Goal: Entertainment & Leisure: Consume media (video, audio)

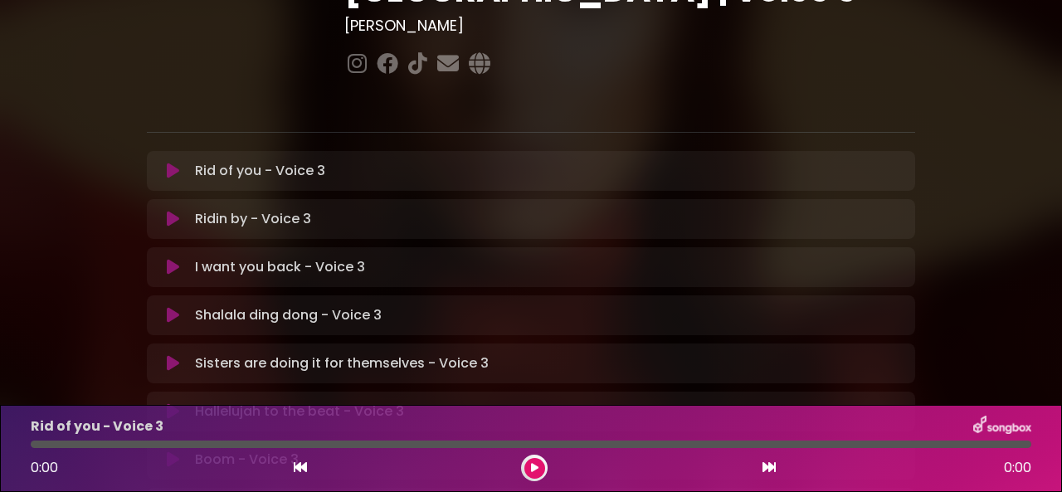
scroll to position [332, 0]
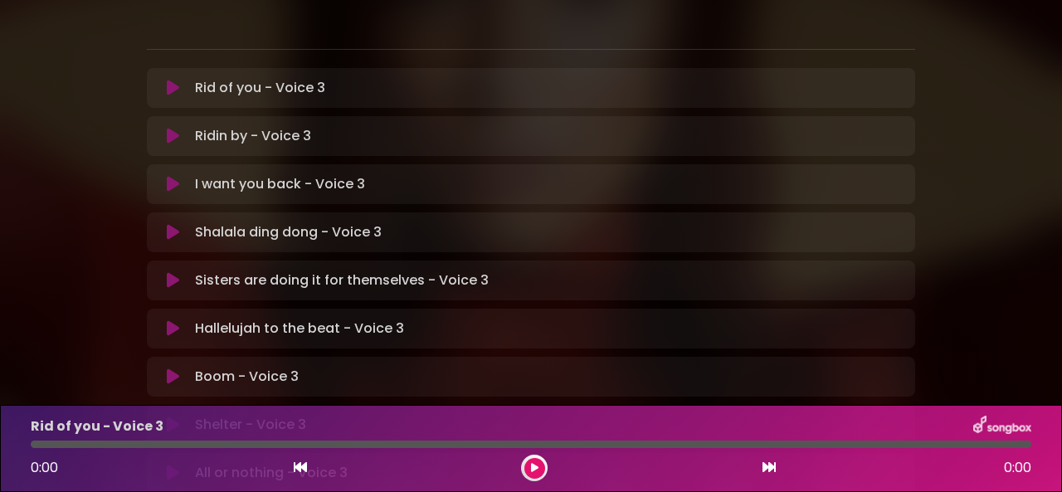
click at [172, 368] on icon at bounding box center [173, 376] width 12 height 17
click at [1011, 314] on div "[PERSON_NAME] in [GEOGRAPHIC_DATA] | [GEOGRAPHIC_DATA] 2 - [GEOGRAPHIC_DATA] - …" at bounding box center [531, 178] width 1062 height 981
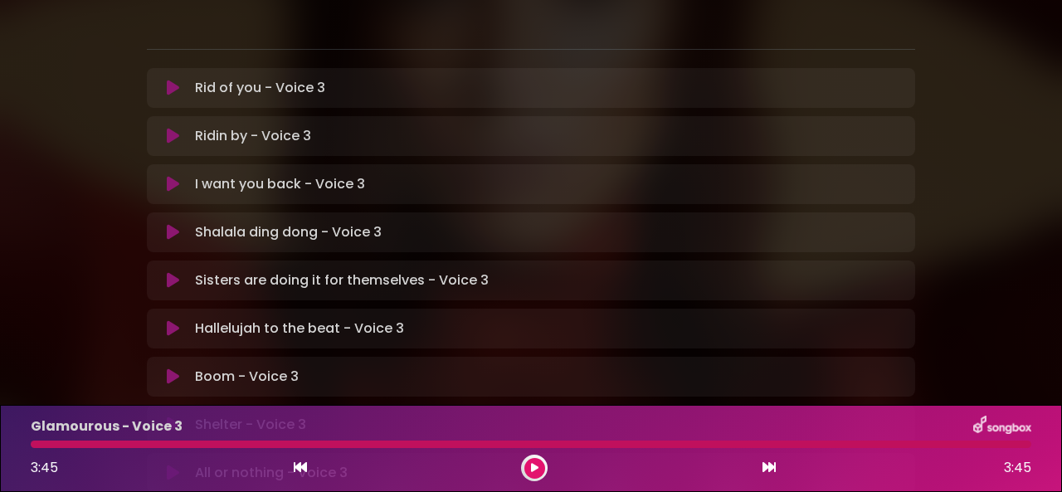
scroll to position [415, 0]
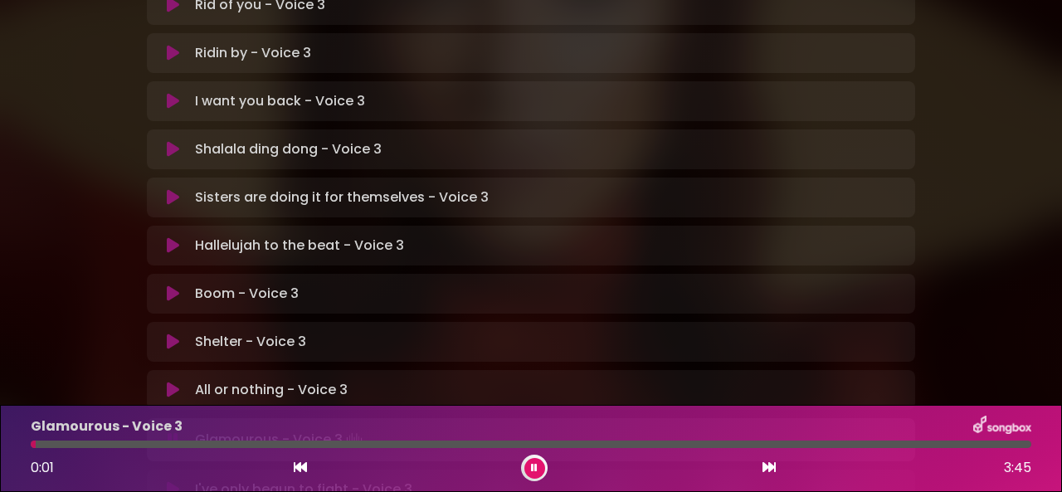
click at [176, 431] on icon at bounding box center [173, 439] width 11 height 17
click at [533, 464] on icon at bounding box center [534, 468] width 7 height 10
click at [533, 462] on button at bounding box center [534, 468] width 21 height 21
click at [526, 461] on button at bounding box center [534, 468] width 21 height 21
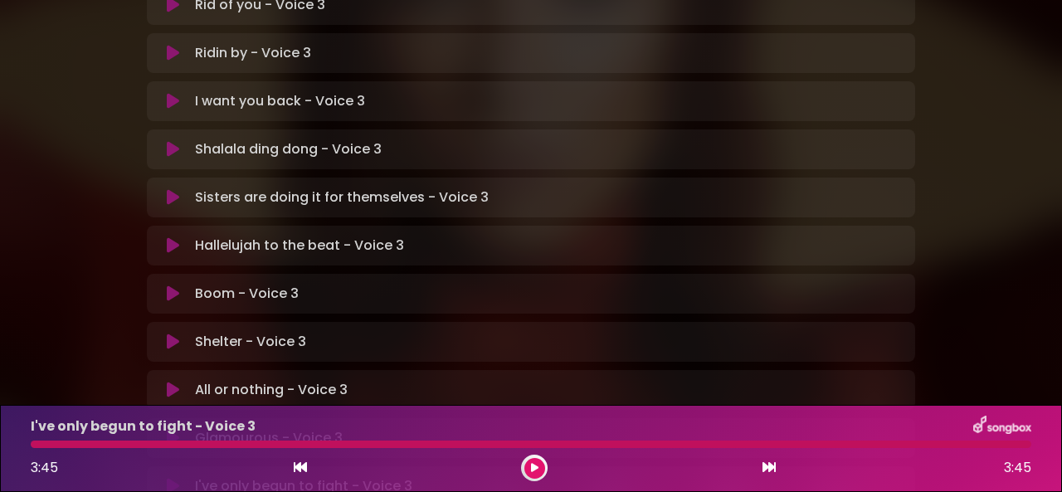
click at [536, 471] on icon at bounding box center [534, 468] width 7 height 10
